Goal: Navigation & Orientation: Find specific page/section

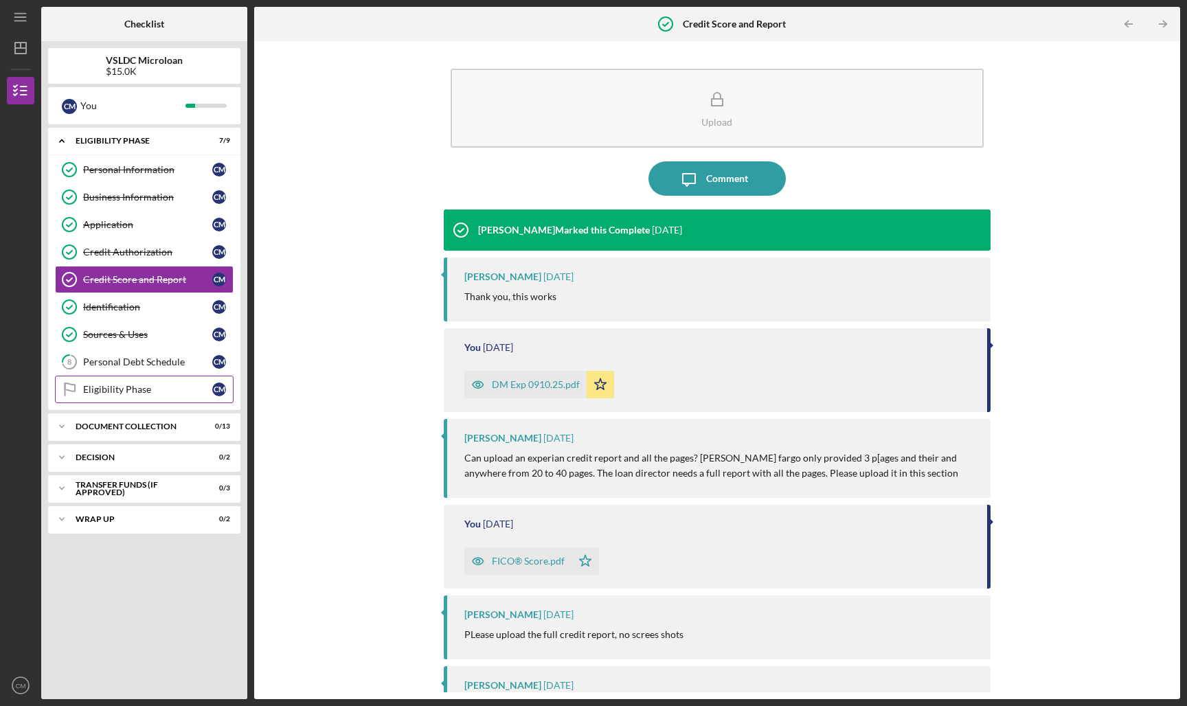
click at [149, 386] on div "Eligibility Phase" at bounding box center [147, 389] width 129 height 11
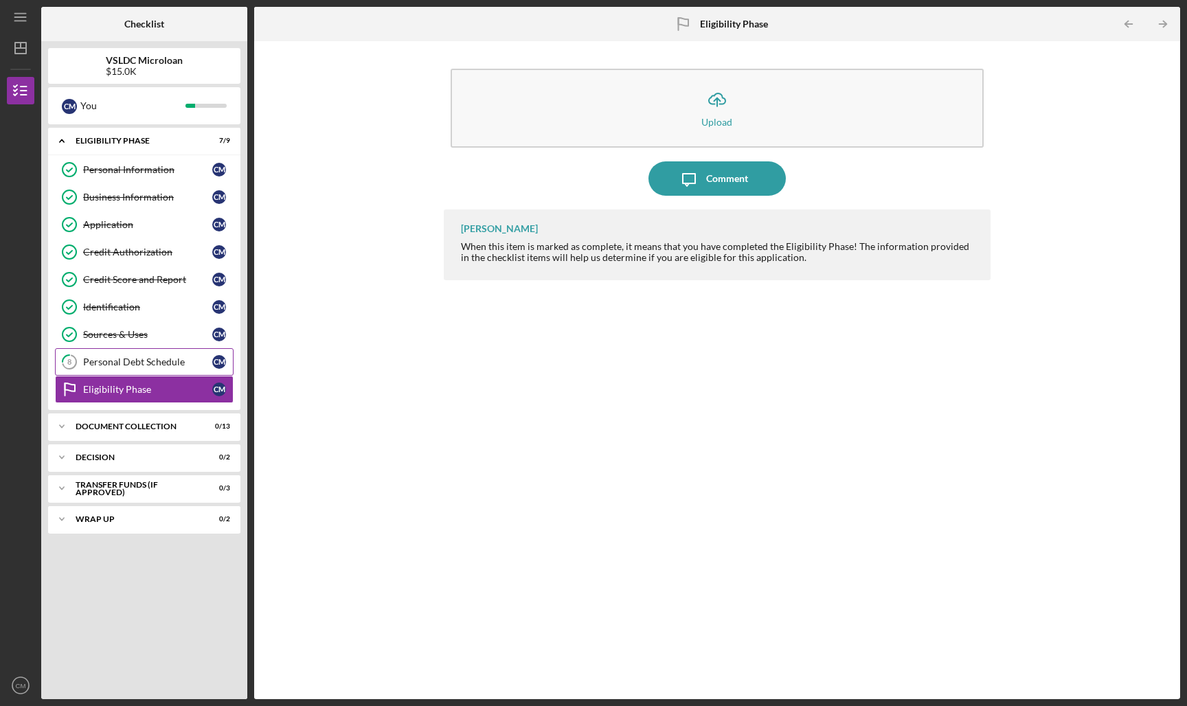
click at [145, 363] on div "Personal Debt Schedule" at bounding box center [147, 361] width 129 height 11
